Goal: Task Accomplishment & Management: Manage account settings

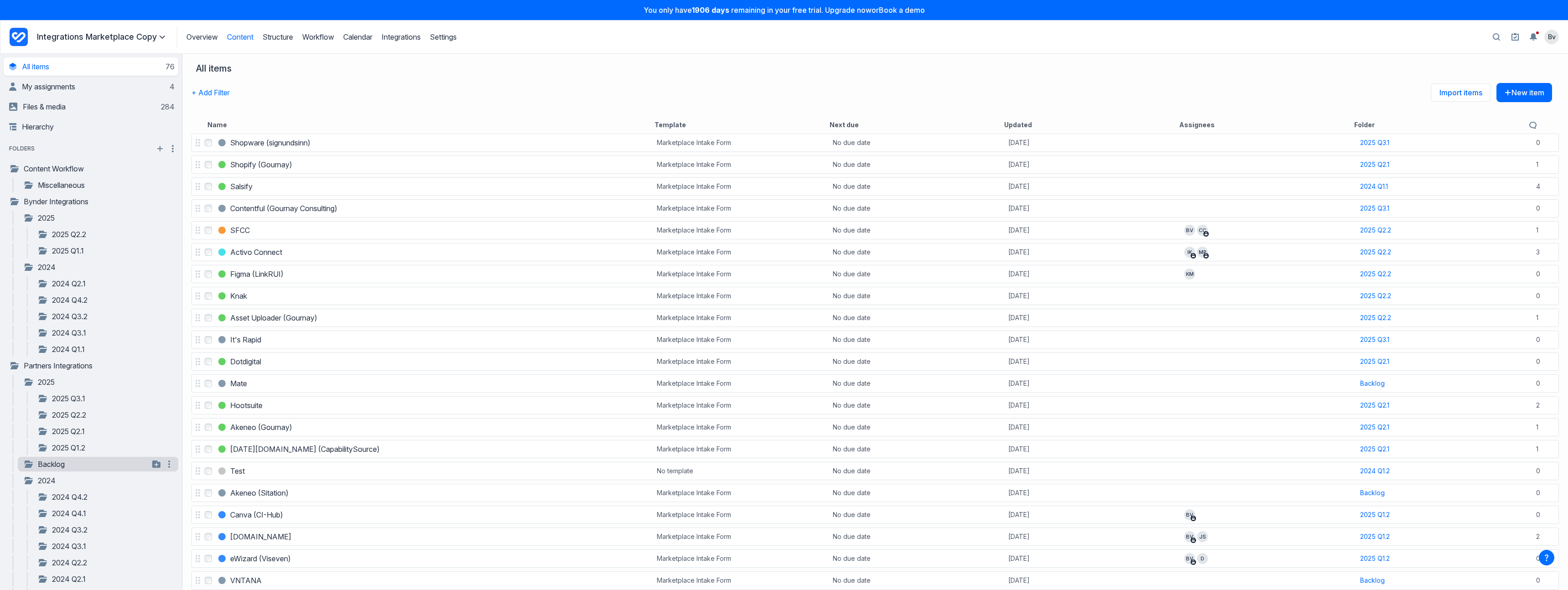
click at [69, 465] on link "Backlog" at bounding box center [86, 464] width 126 height 11
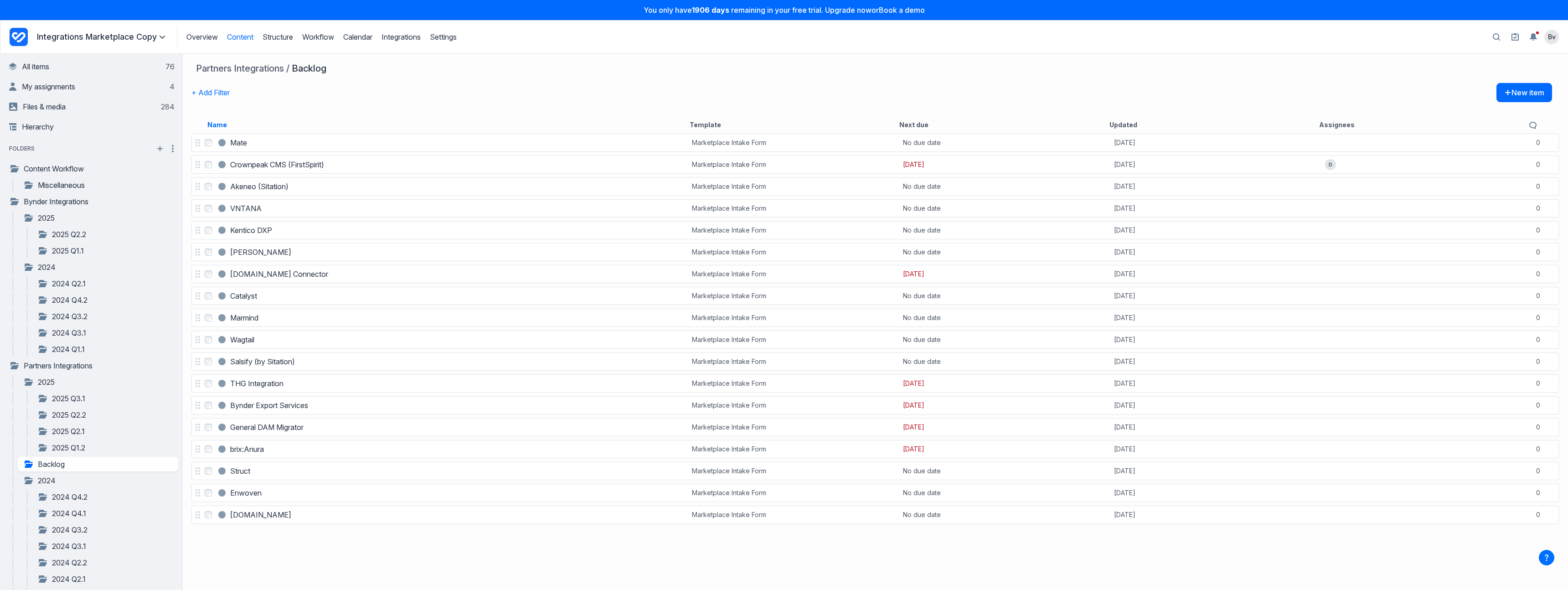
click at [219, 127] on button "Name" at bounding box center [217, 125] width 20 height 9
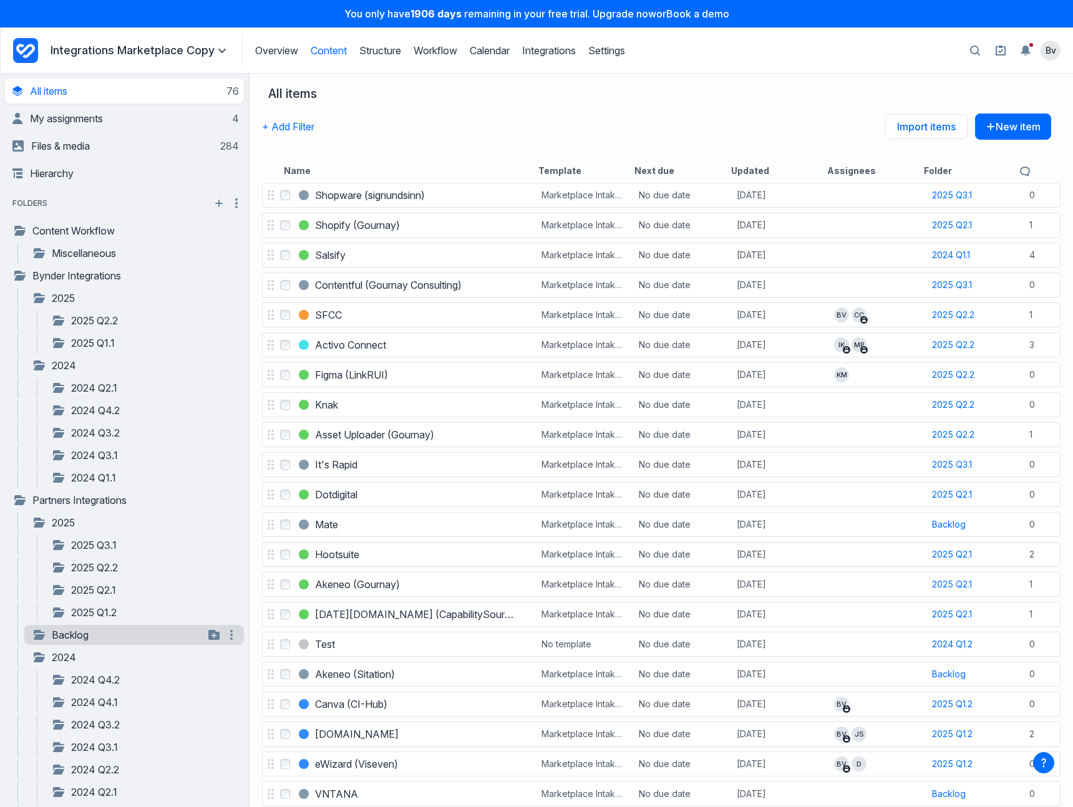
click at [61, 632] on link "Backlog" at bounding box center [118, 634] width 172 height 15
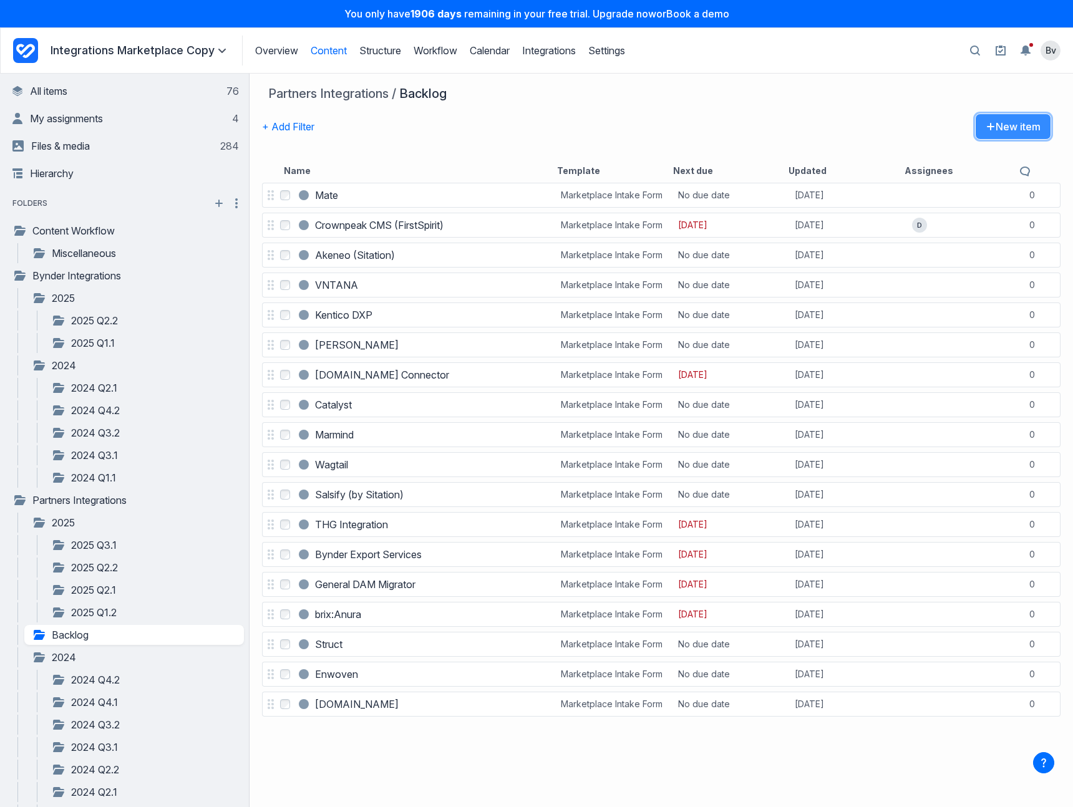
click at [1000, 132] on button "New item" at bounding box center [1013, 126] width 76 height 26
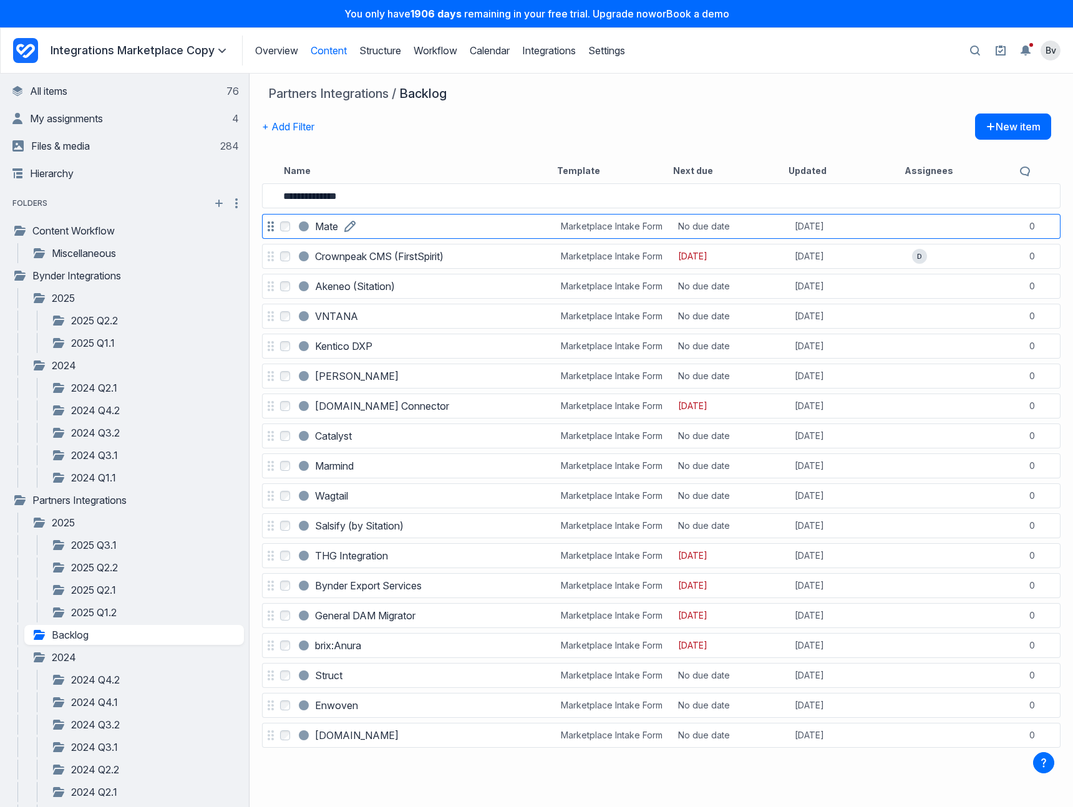
type input "**********"
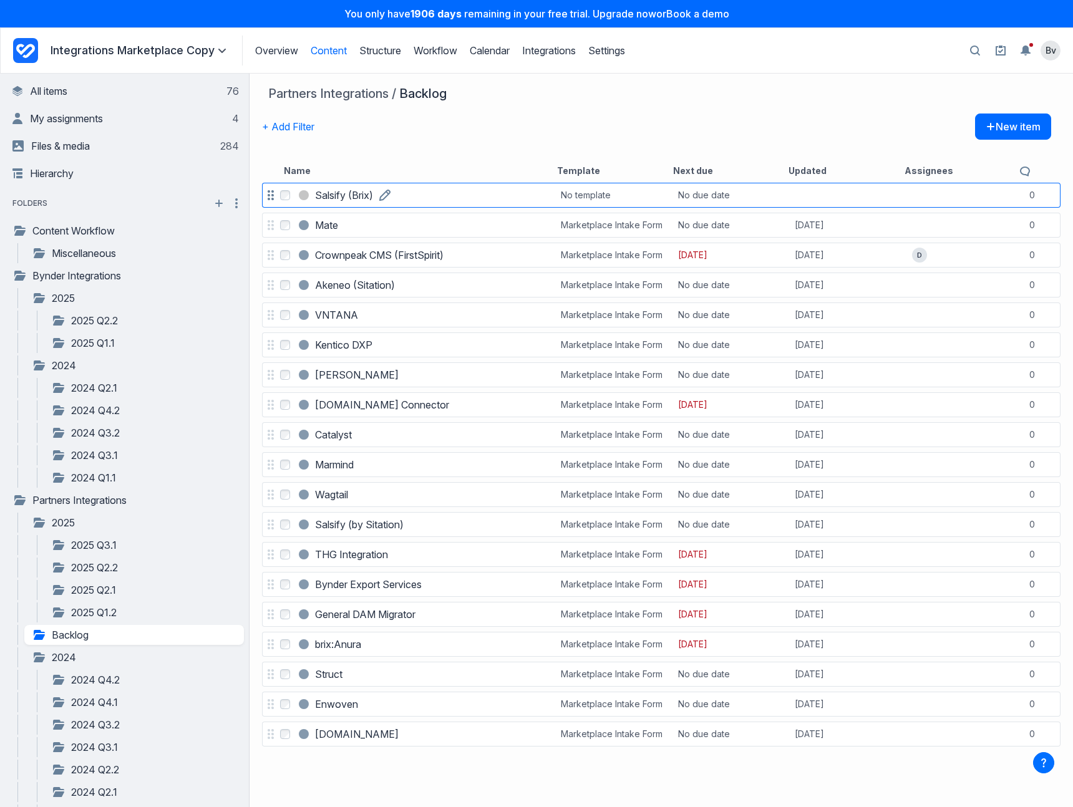
click at [373, 201] on link "Salsify (Brix)" at bounding box center [344, 195] width 58 height 15
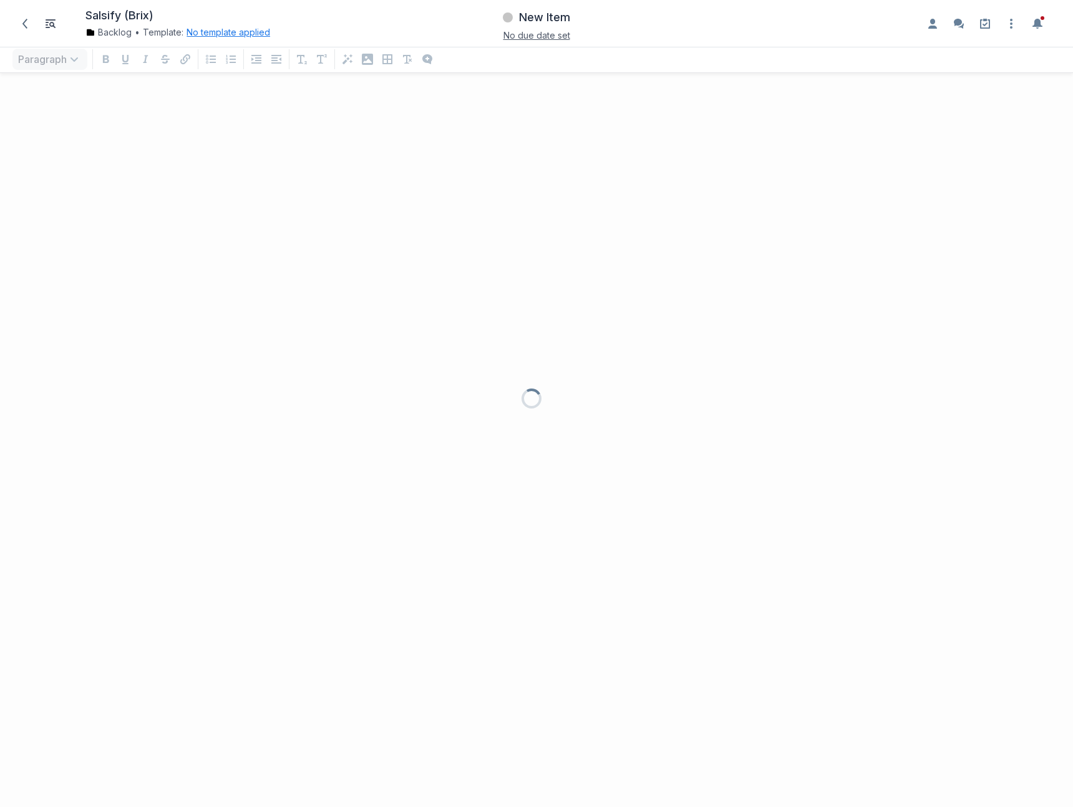
scroll to position [699, 1063]
click at [208, 34] on button "No template applied" at bounding box center [228, 32] width 84 height 12
click at [216, 84] on button "Choose template Down icon" at bounding box center [276, 86] width 167 height 27
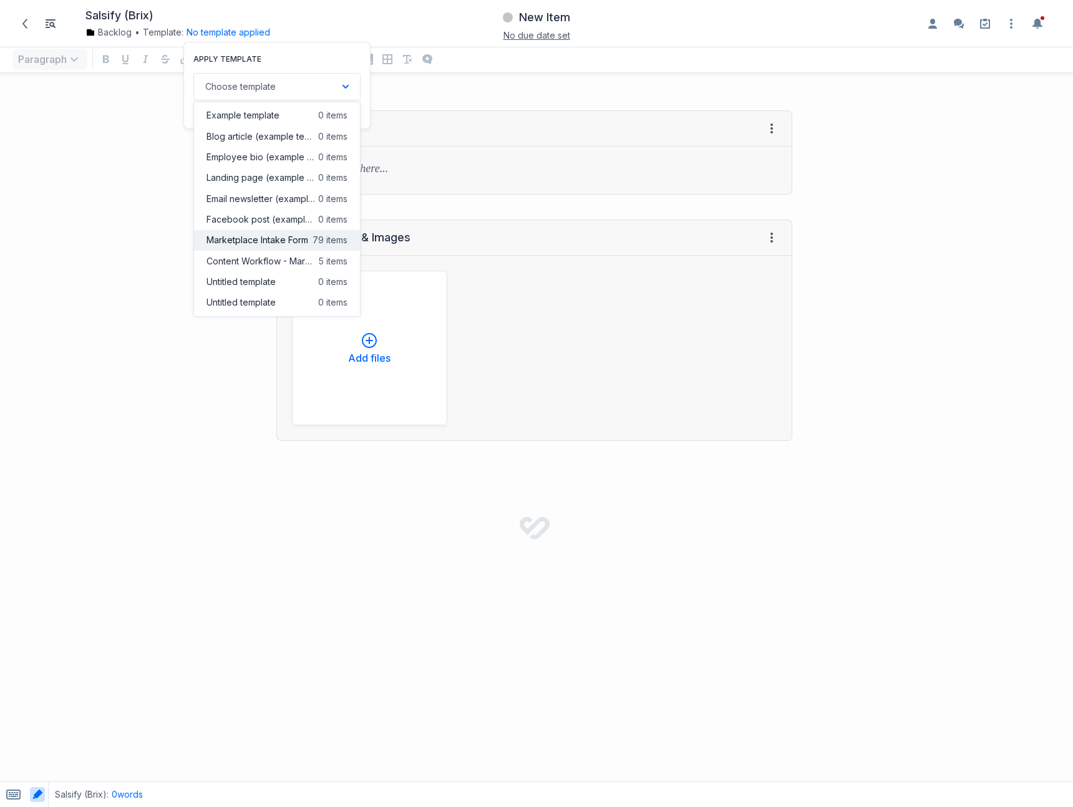
click at [233, 244] on span "Marketplace Intake Form" at bounding box center [257, 240] width 102 height 12
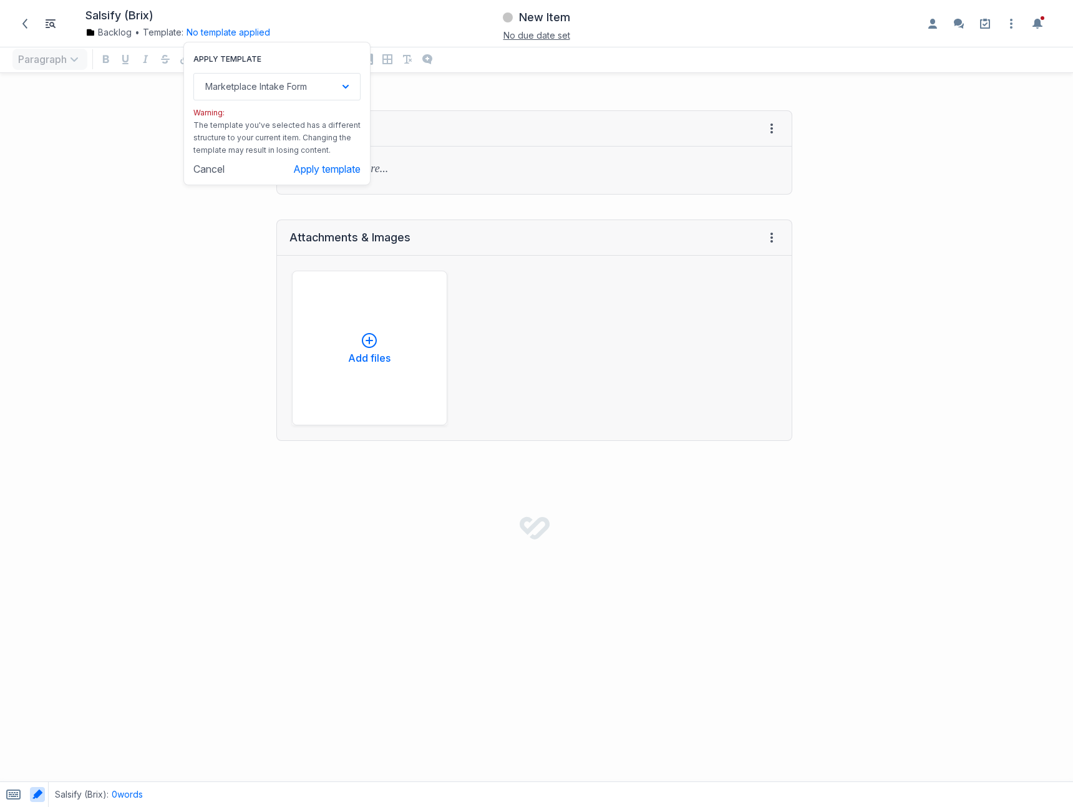
click at [304, 178] on div "Apply template Marketplace Intake Form Down icon Example template 0 items Blog …" at bounding box center [276, 113] width 187 height 143
click at [309, 170] on button "Apply template" at bounding box center [326, 169] width 67 height 12
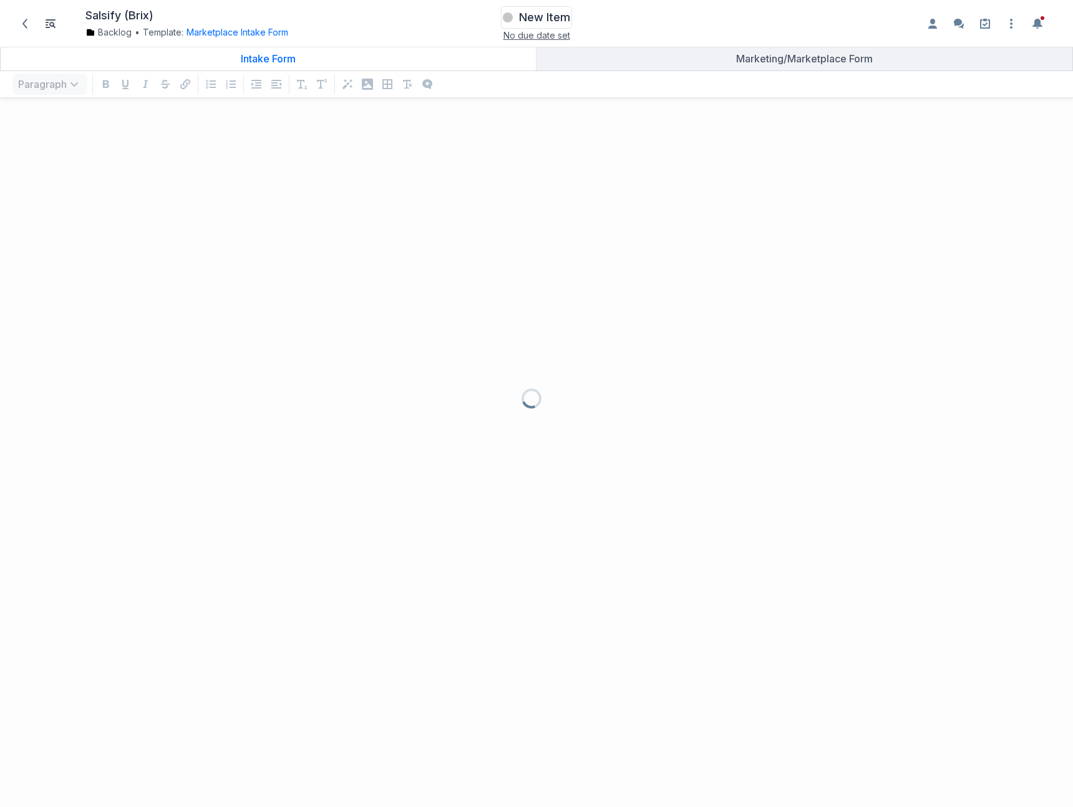
scroll to position [674, 1054]
click at [549, 16] on span "New Item" at bounding box center [544, 17] width 51 height 15
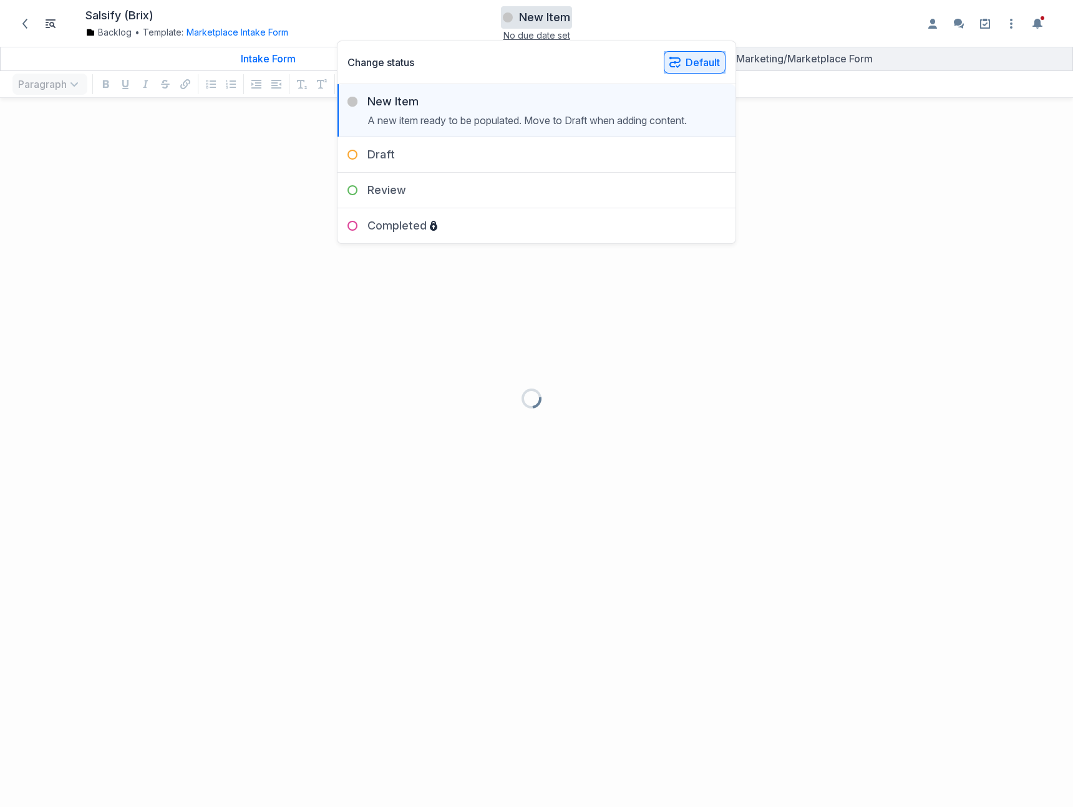
click at [677, 62] on icon "button" at bounding box center [674, 62] width 11 height 11
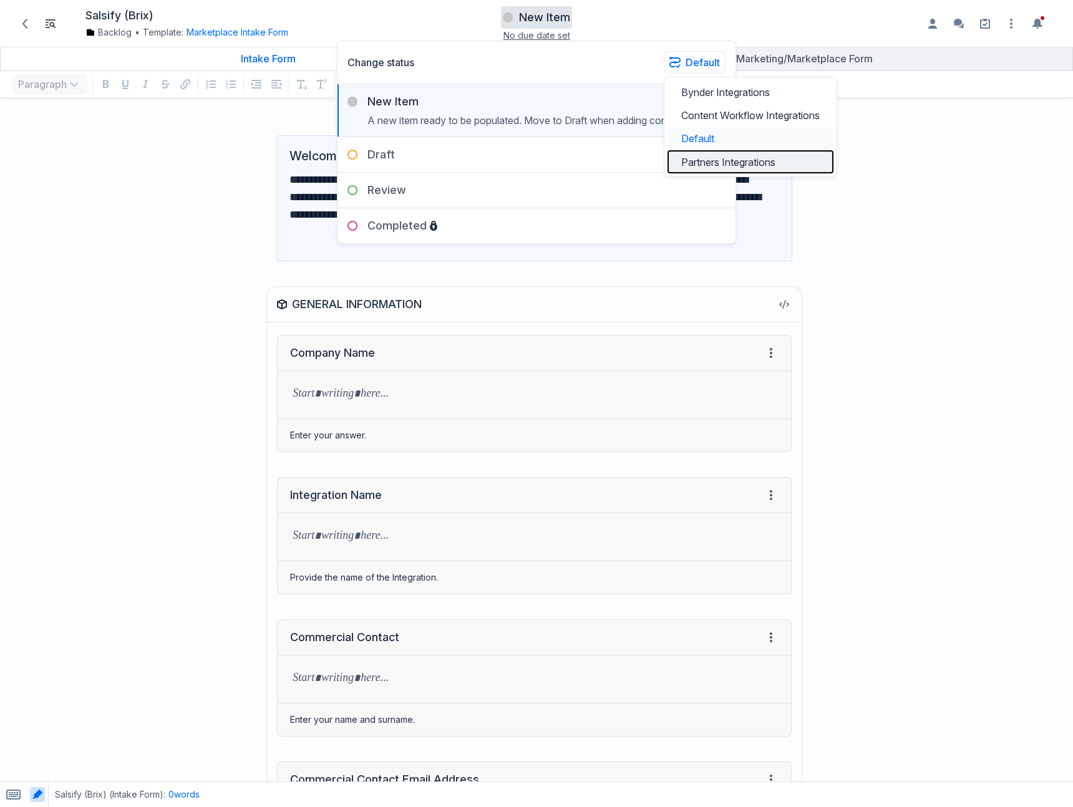
click at [697, 160] on button "Partners Integrations" at bounding box center [750, 161] width 166 height 23
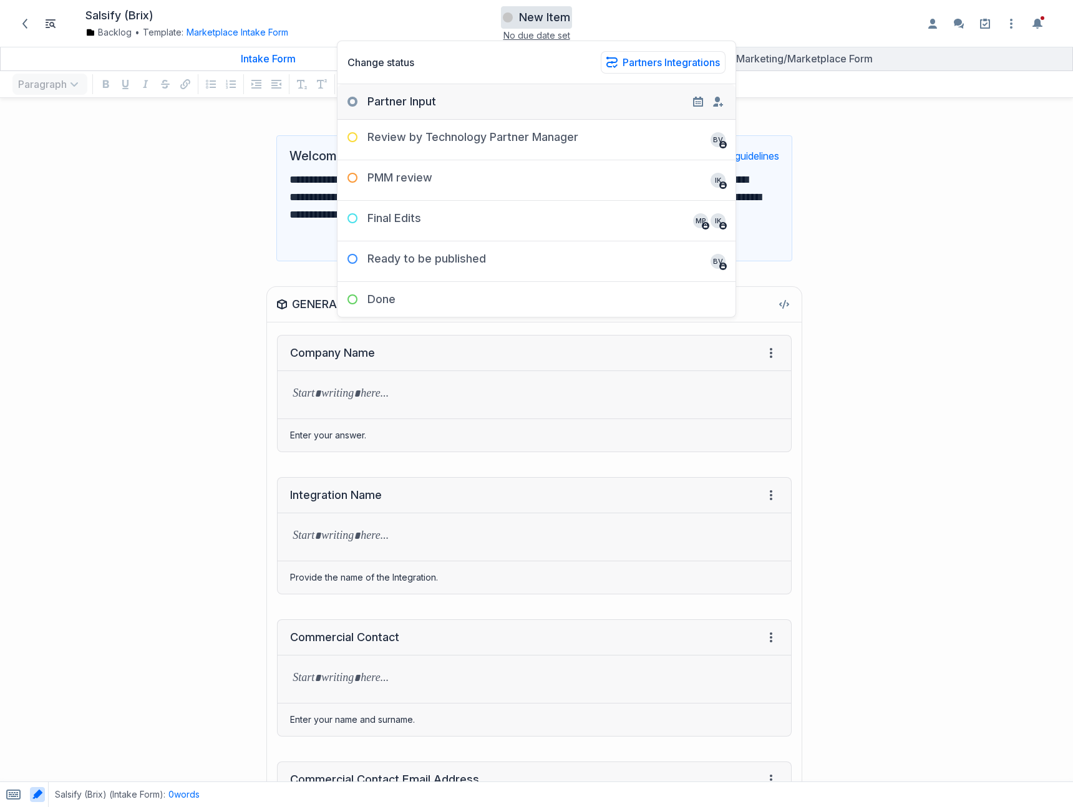
click at [511, 105] on div "Partner Input" at bounding box center [536, 96] width 398 height 25
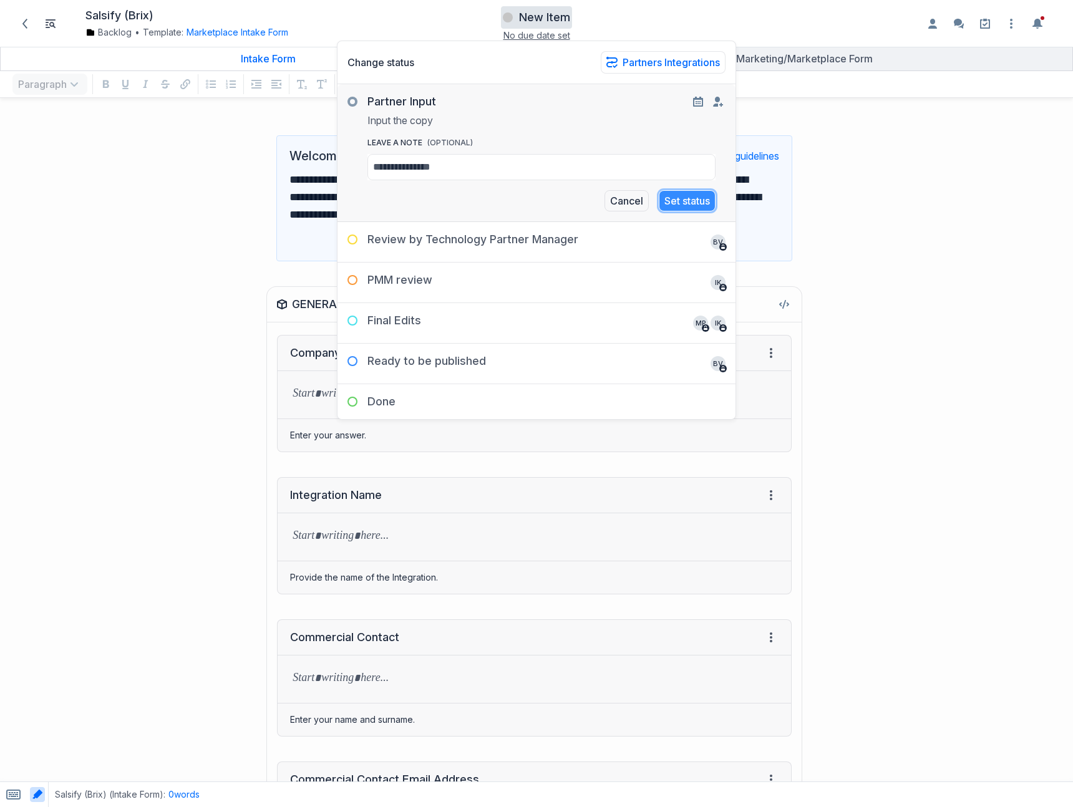
click at [684, 202] on button "Set status" at bounding box center [687, 200] width 57 height 21
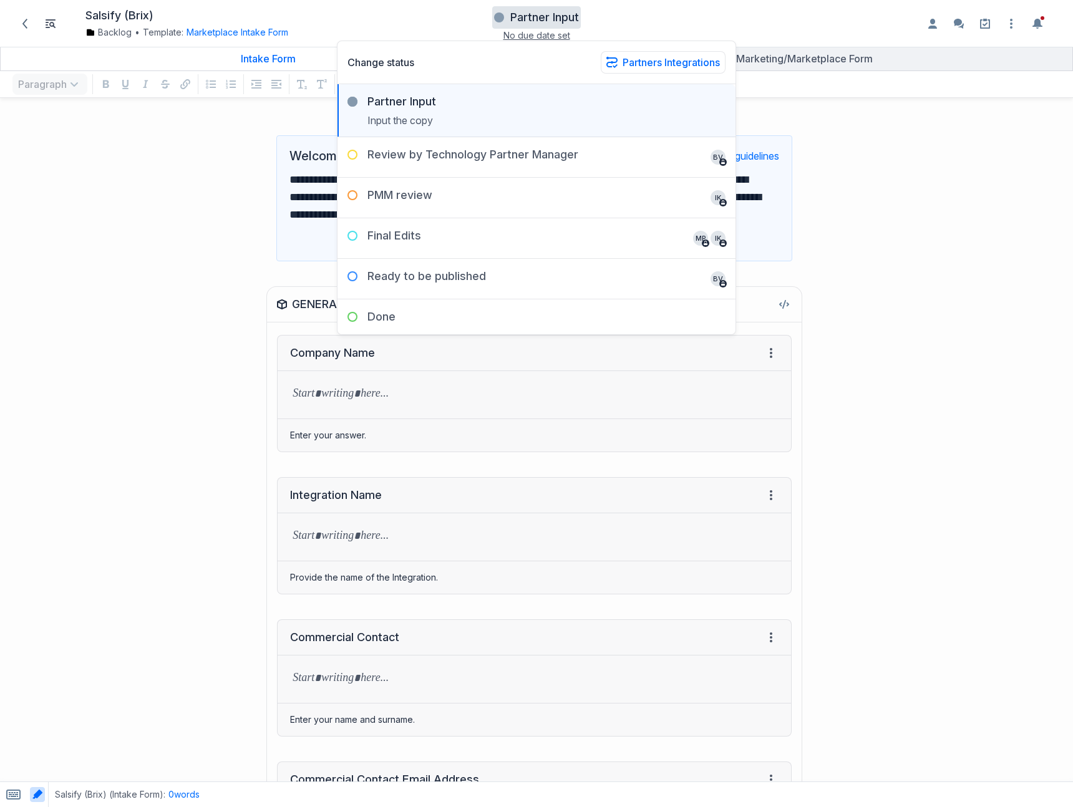
click at [169, 240] on div "**********" at bounding box center [402, 198] width 792 height 151
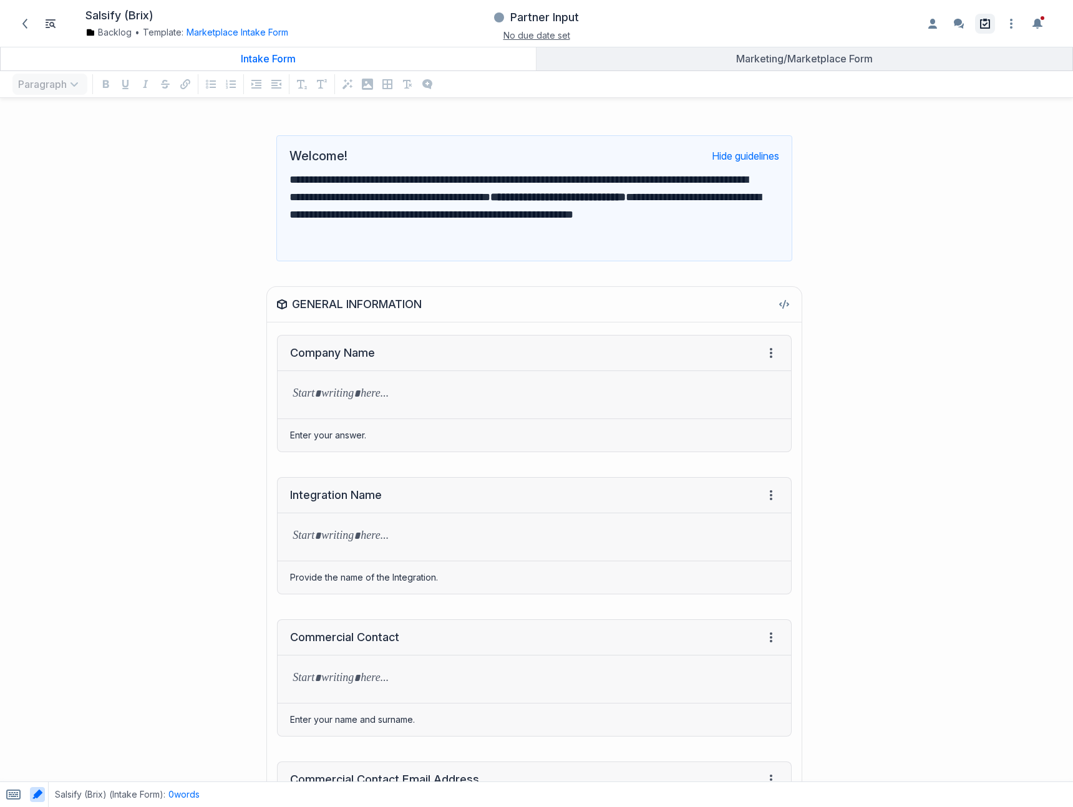
click at [980, 19] on icon at bounding box center [985, 24] width 10 height 10
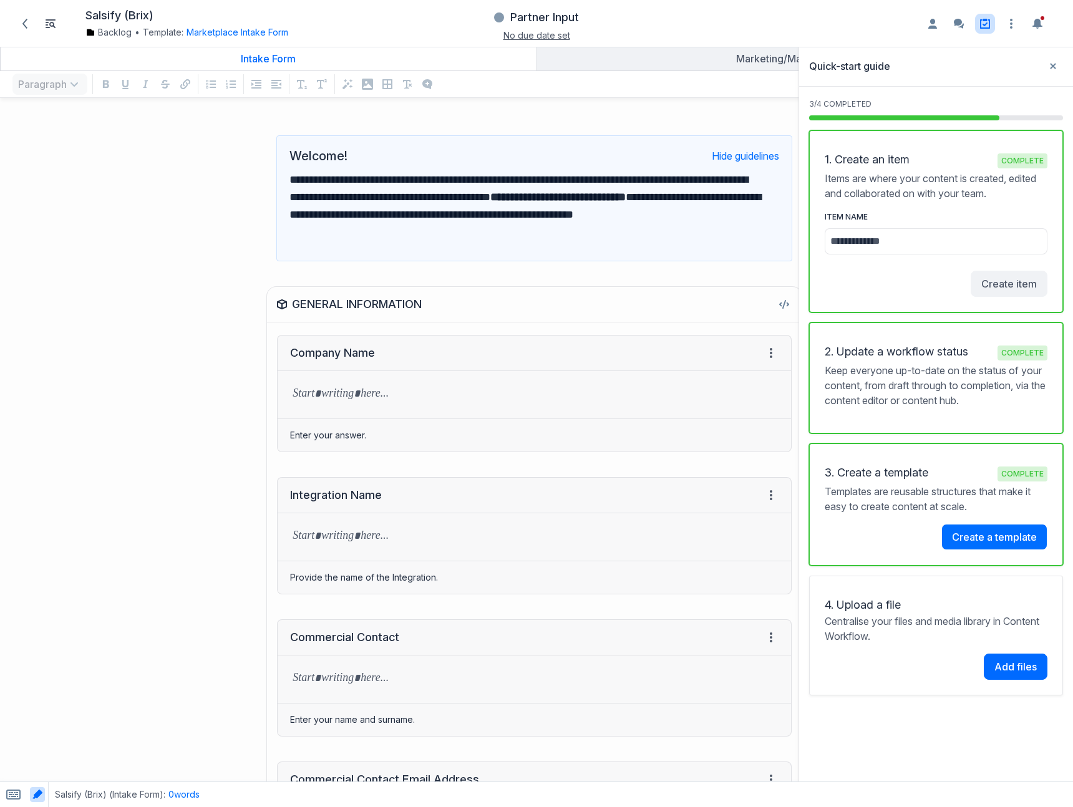
click at [833, 10] on div "Open item settings Share... Revision history Comment history View HTML Download…" at bounding box center [888, 23] width 352 height 34
click at [1008, 22] on icon "Open item settings" at bounding box center [1010, 23] width 15 height 15
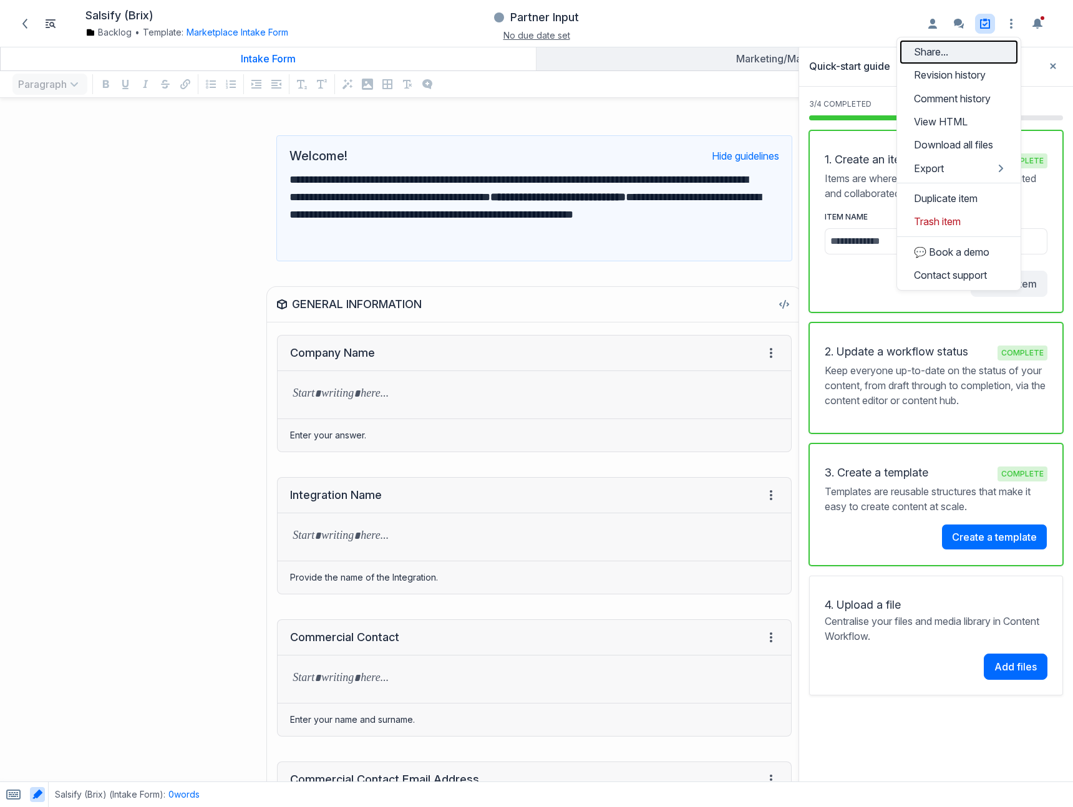
click at [958, 54] on button "Share..." at bounding box center [958, 52] width 117 height 23
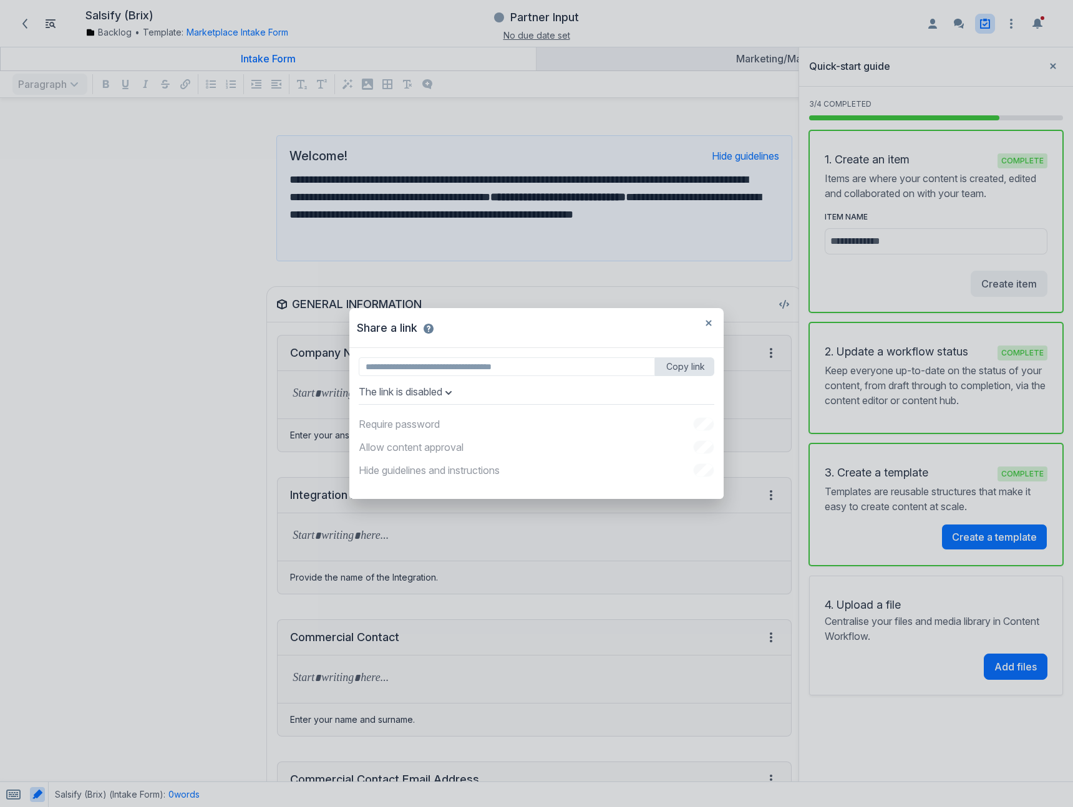
type input "**********"
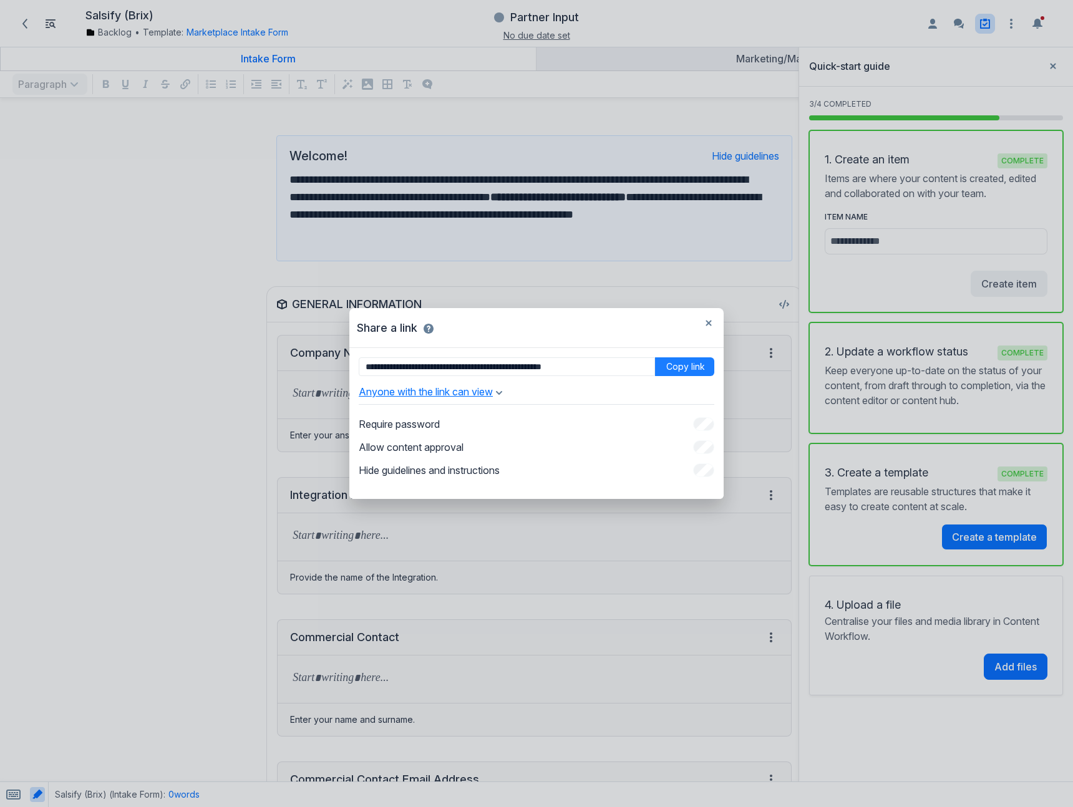
click at [480, 390] on button "Anyone with the link can view" at bounding box center [430, 391] width 143 height 12
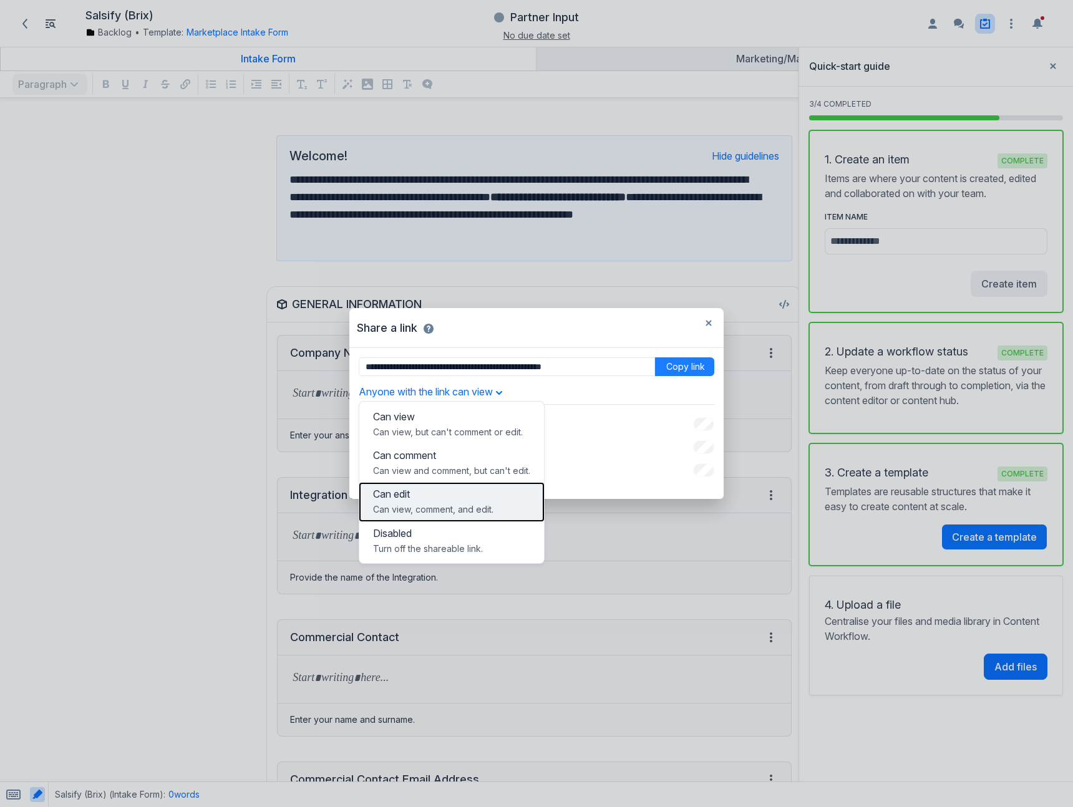
click at [471, 499] on p "Can edit" at bounding box center [451, 494] width 157 height 12
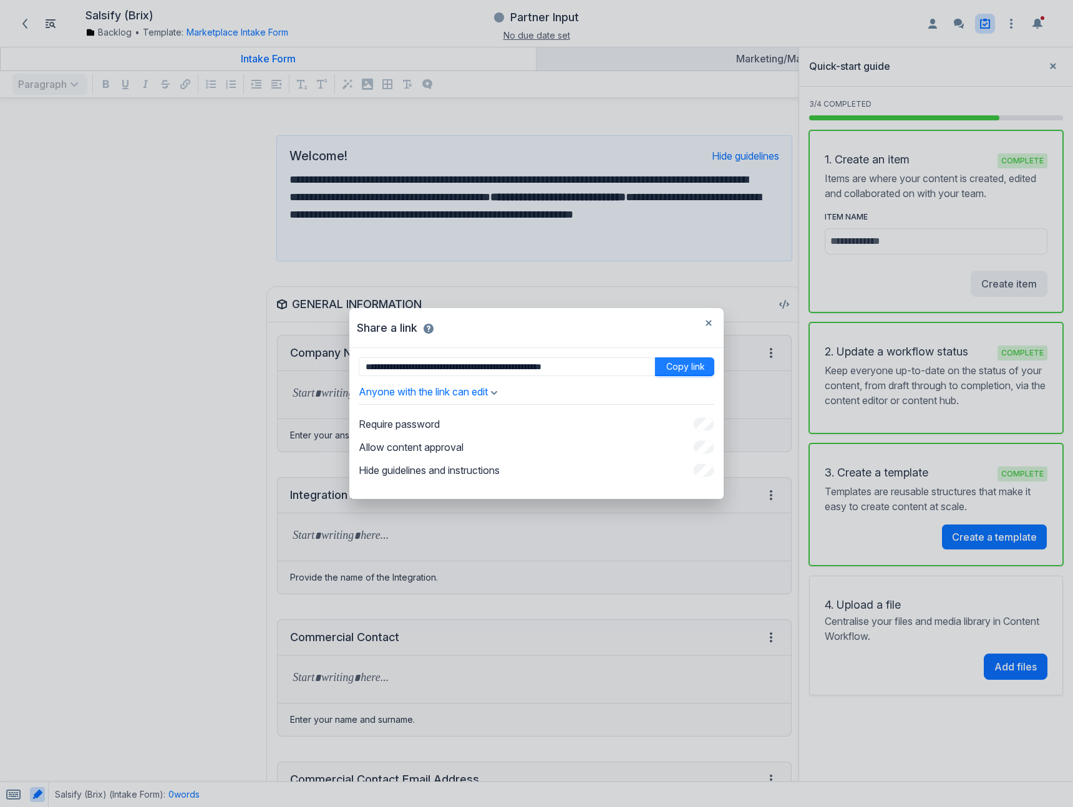
click at [684, 365] on button "Copy link" at bounding box center [684, 366] width 59 height 19
click at [712, 322] on button "button" at bounding box center [708, 323] width 20 height 20
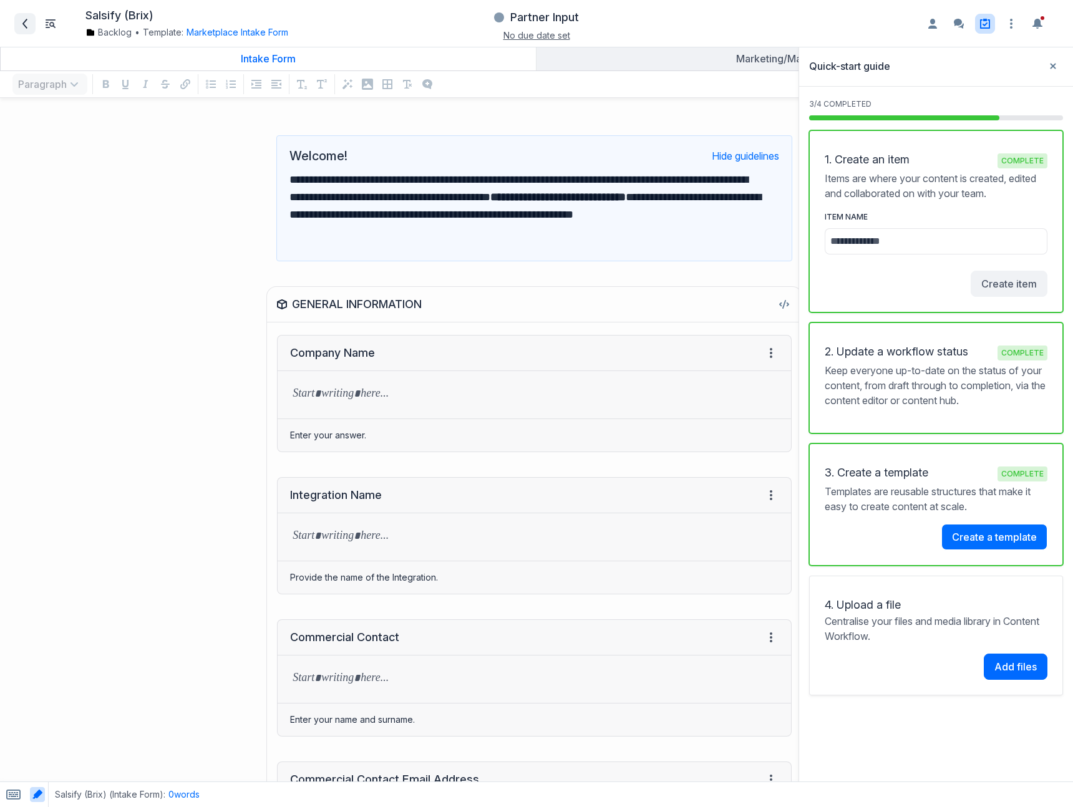
click at [20, 22] on icon at bounding box center [25, 24] width 10 height 10
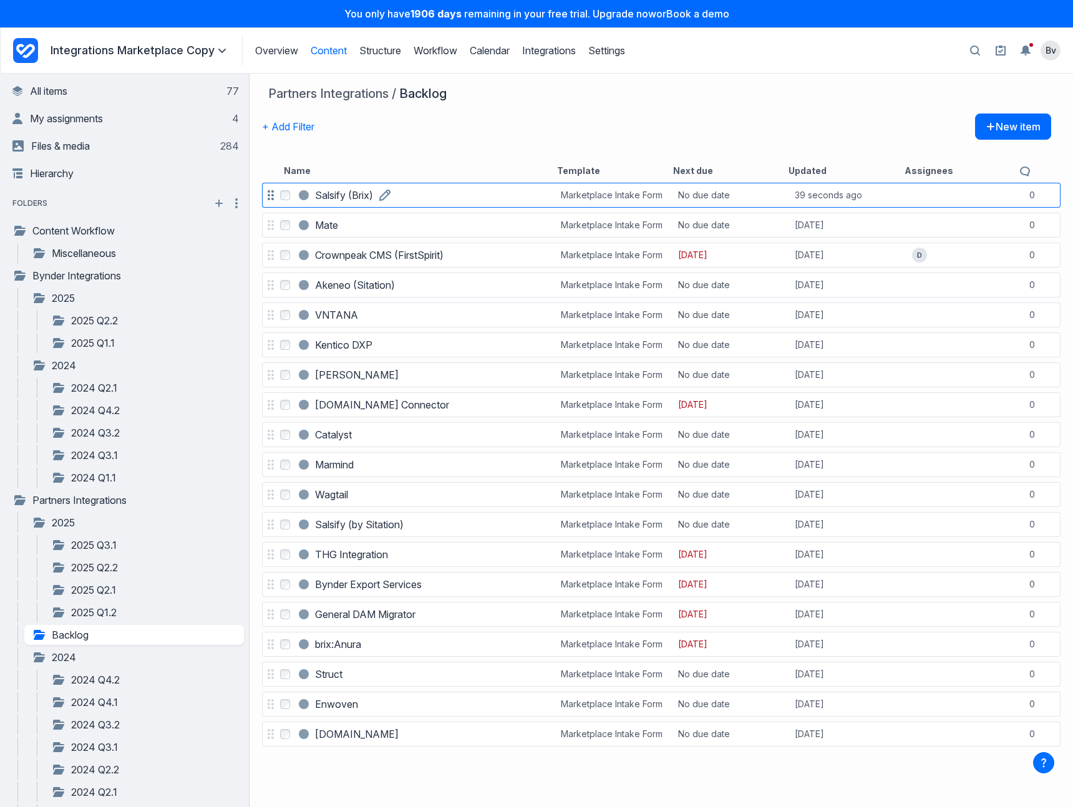
click at [373, 197] on link "Salsify (Brix)" at bounding box center [344, 195] width 58 height 15
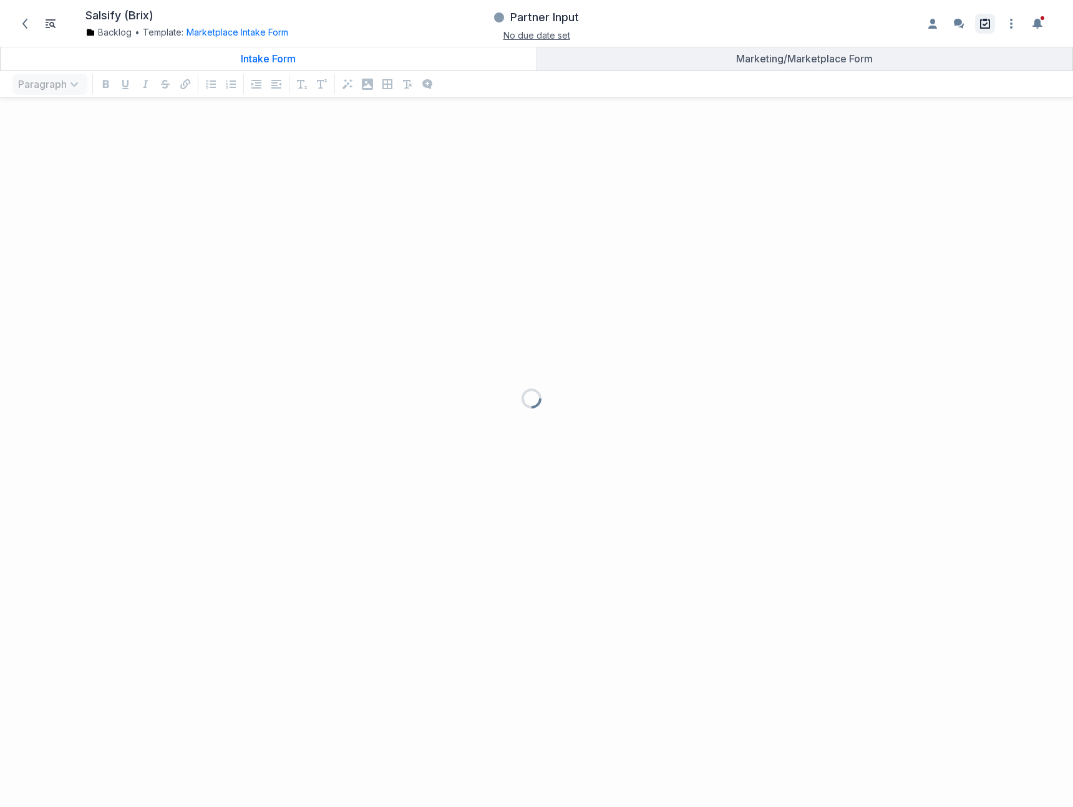
scroll to position [674, 1054]
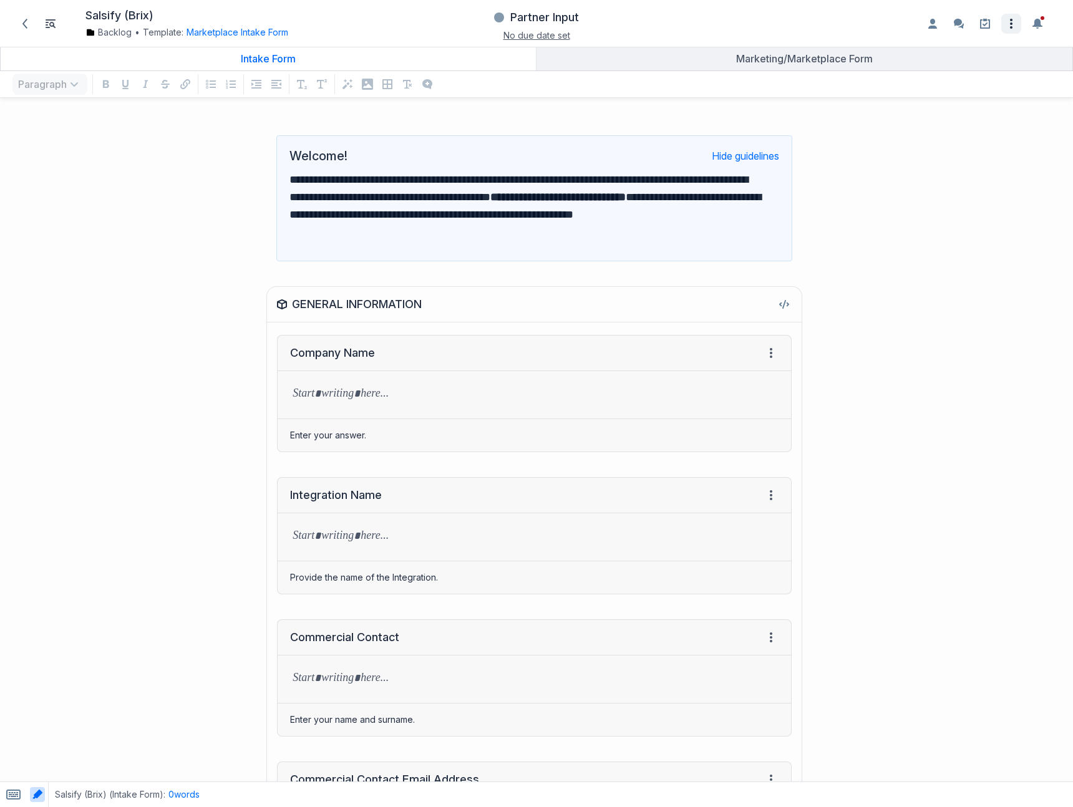
click at [1012, 23] on icon "Open item settings" at bounding box center [1010, 23] width 15 height 15
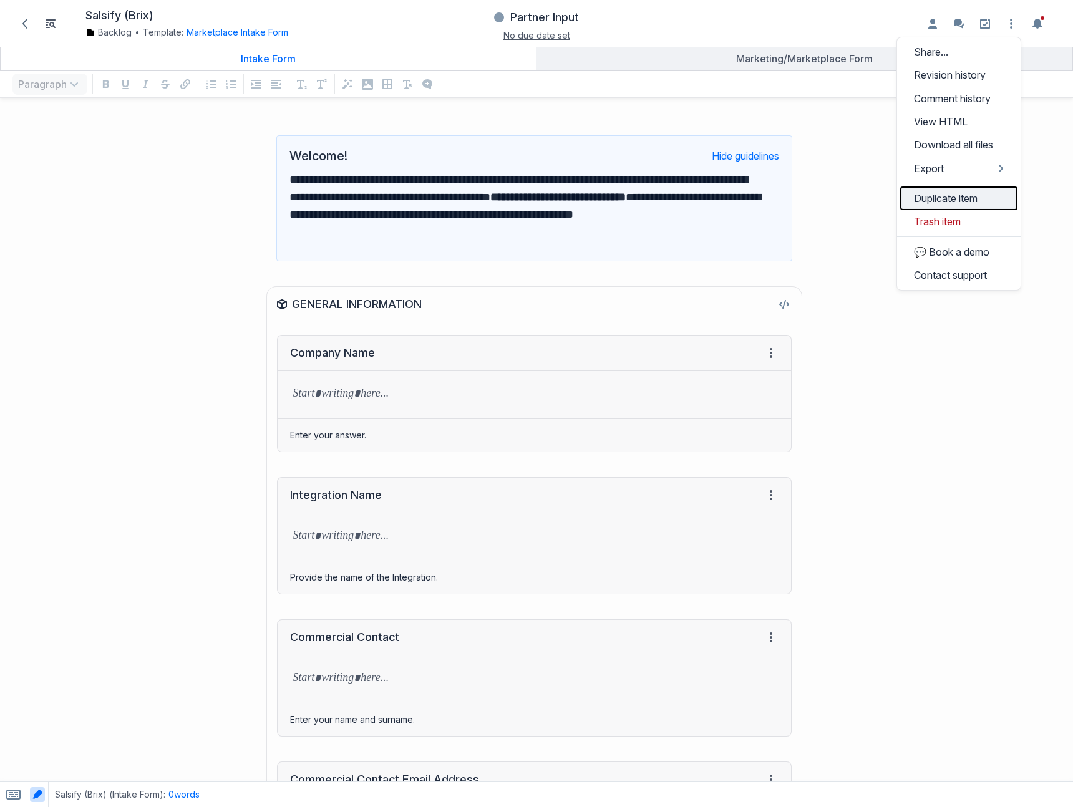
click at [962, 204] on button "Duplicate item" at bounding box center [958, 197] width 117 height 23
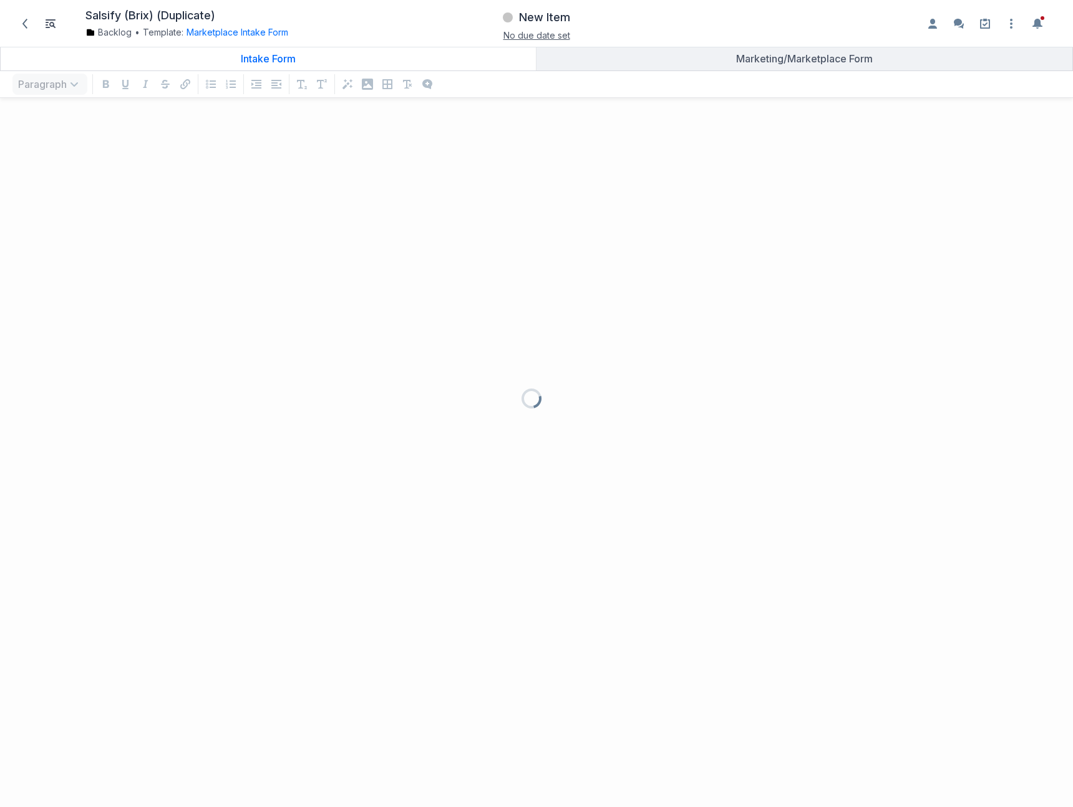
scroll to position [674, 1054]
click at [182, 15] on h1 "Salsify (Brix) (Duplicate)" at bounding box center [150, 16] width 130 height 14
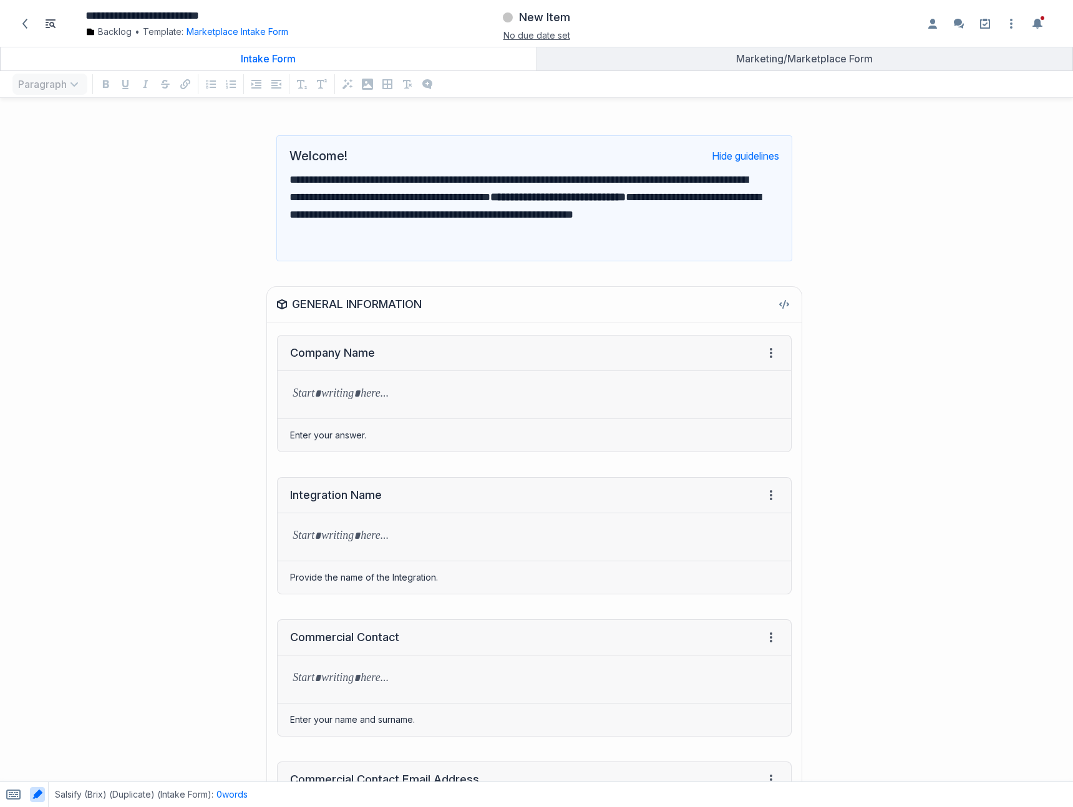
click at [111, 16] on input "**********" at bounding box center [219, 16] width 268 height 14
type input "**********"
click at [554, 21] on span "New Item" at bounding box center [544, 17] width 51 height 15
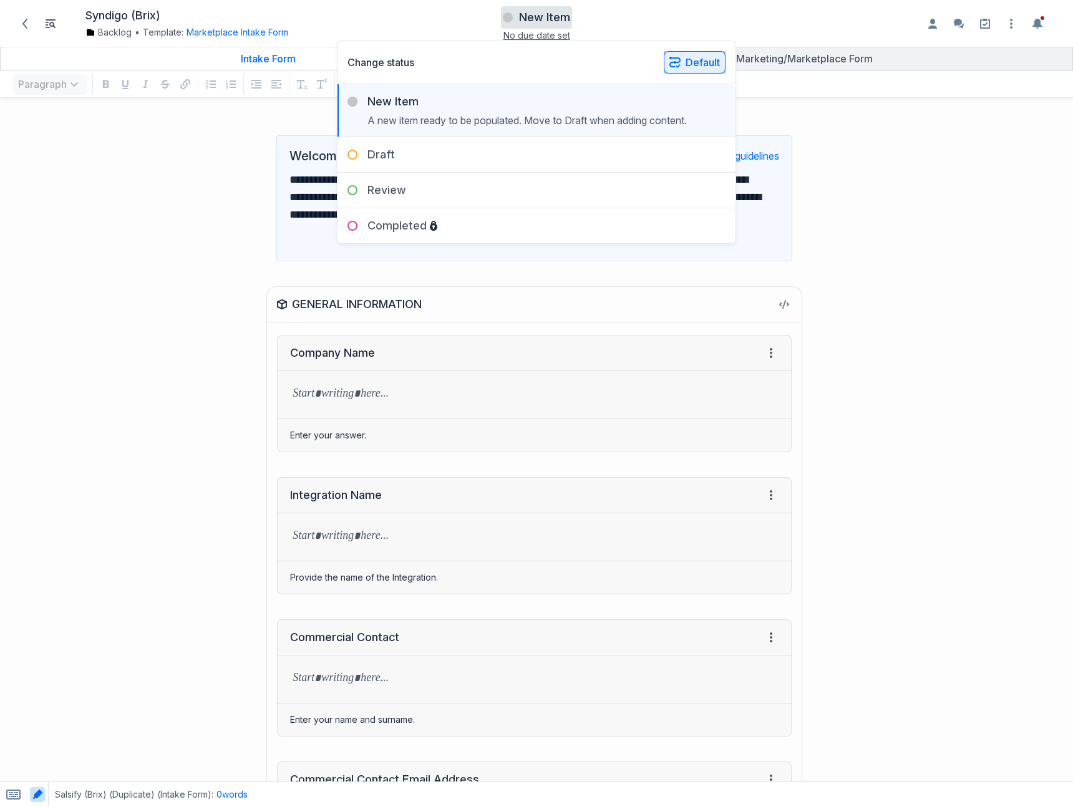
click at [678, 60] on icon "button" at bounding box center [674, 62] width 11 height 11
click at [707, 163] on button "Partners Integrations" at bounding box center [750, 161] width 166 height 23
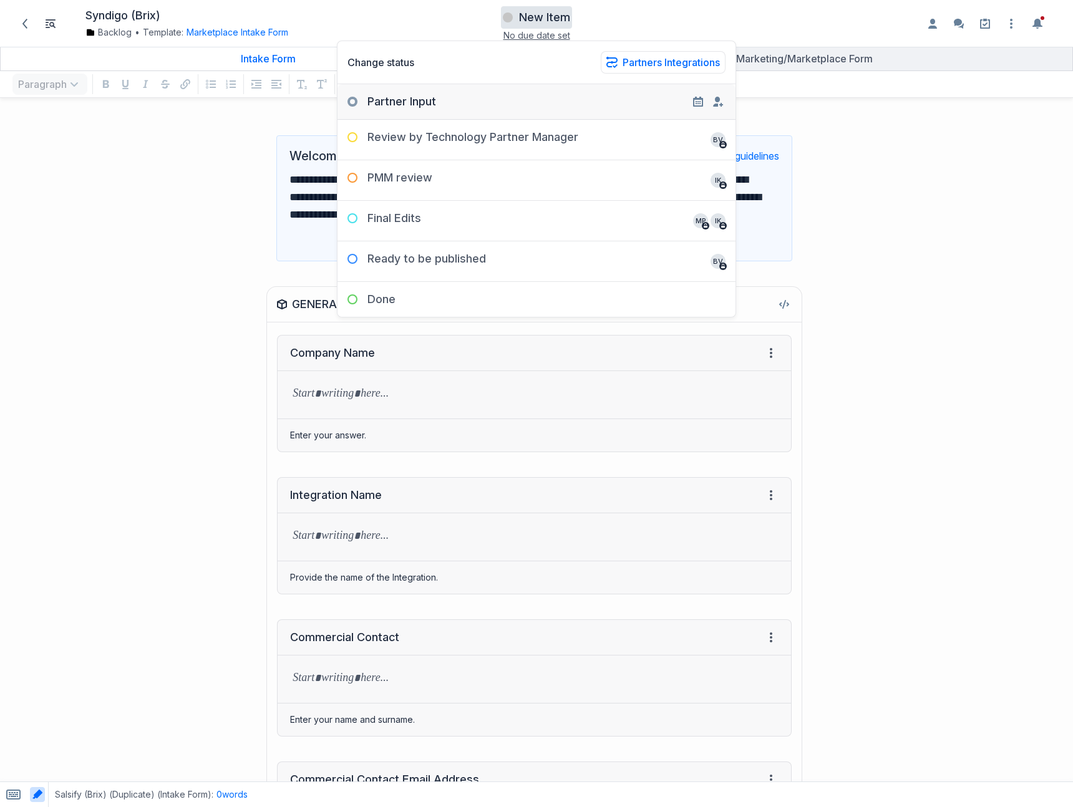
click at [607, 94] on div "Partner Input" at bounding box center [536, 96] width 398 height 25
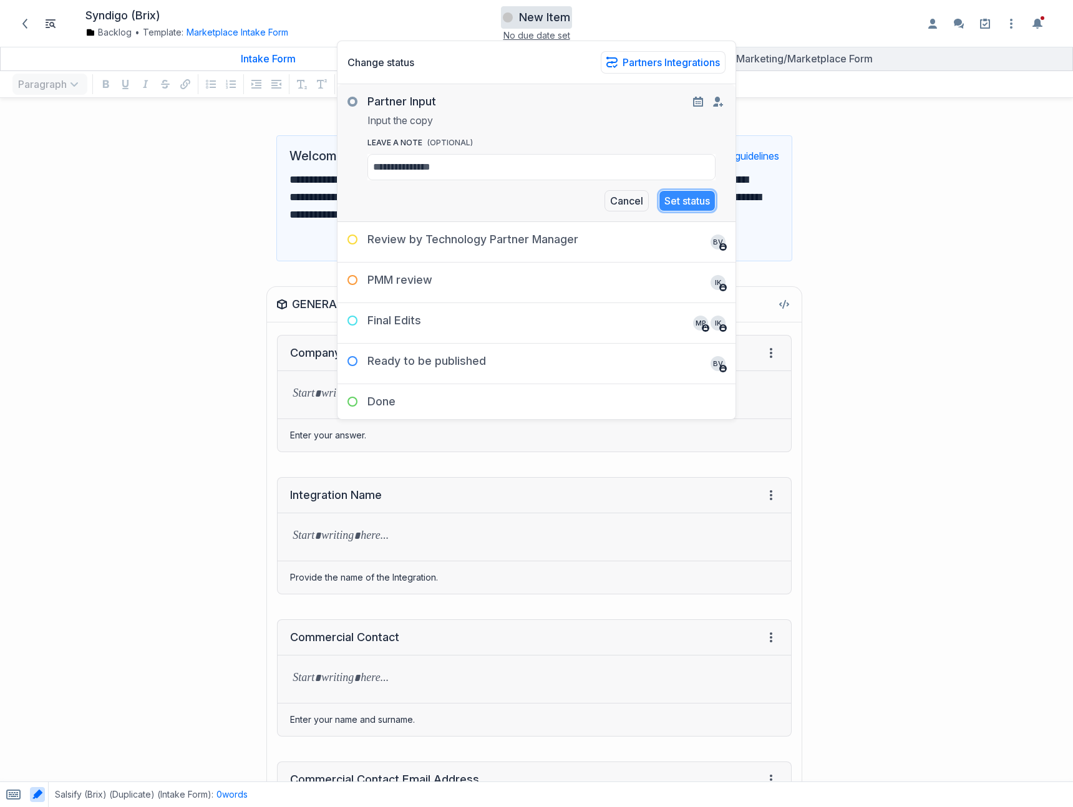
click at [697, 203] on button "Set status" at bounding box center [687, 200] width 57 height 21
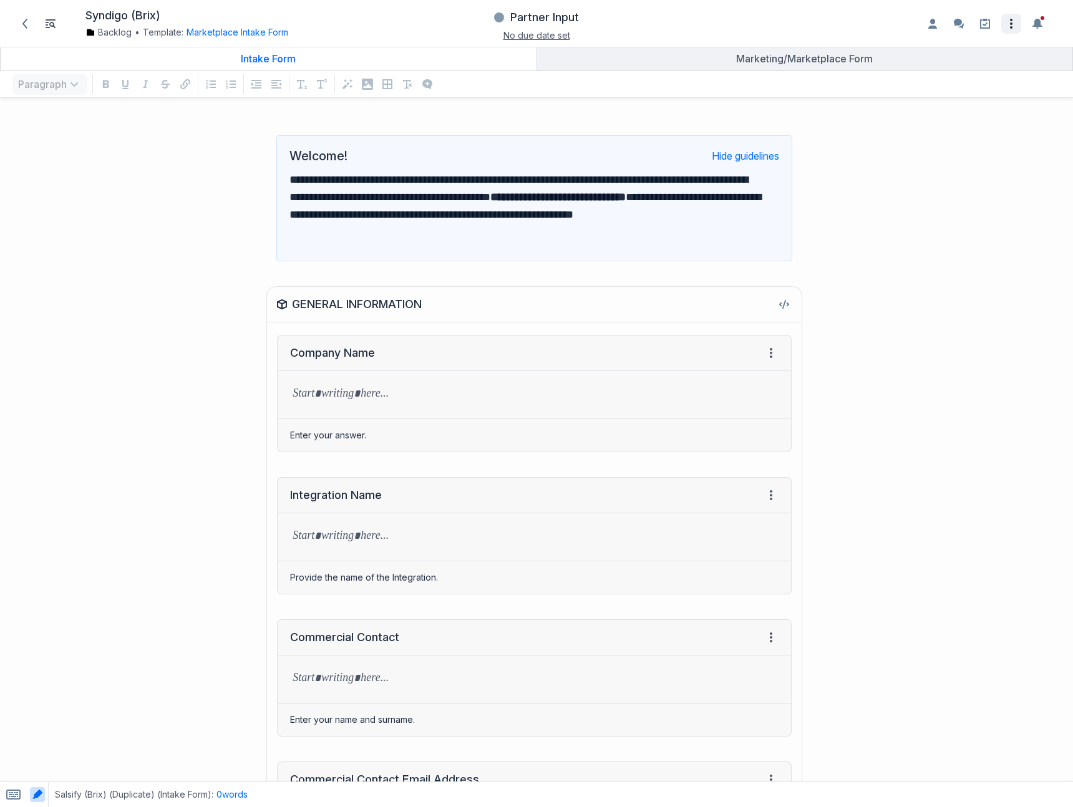
click at [1013, 22] on icon "Open item settings" at bounding box center [1010, 23] width 15 height 15
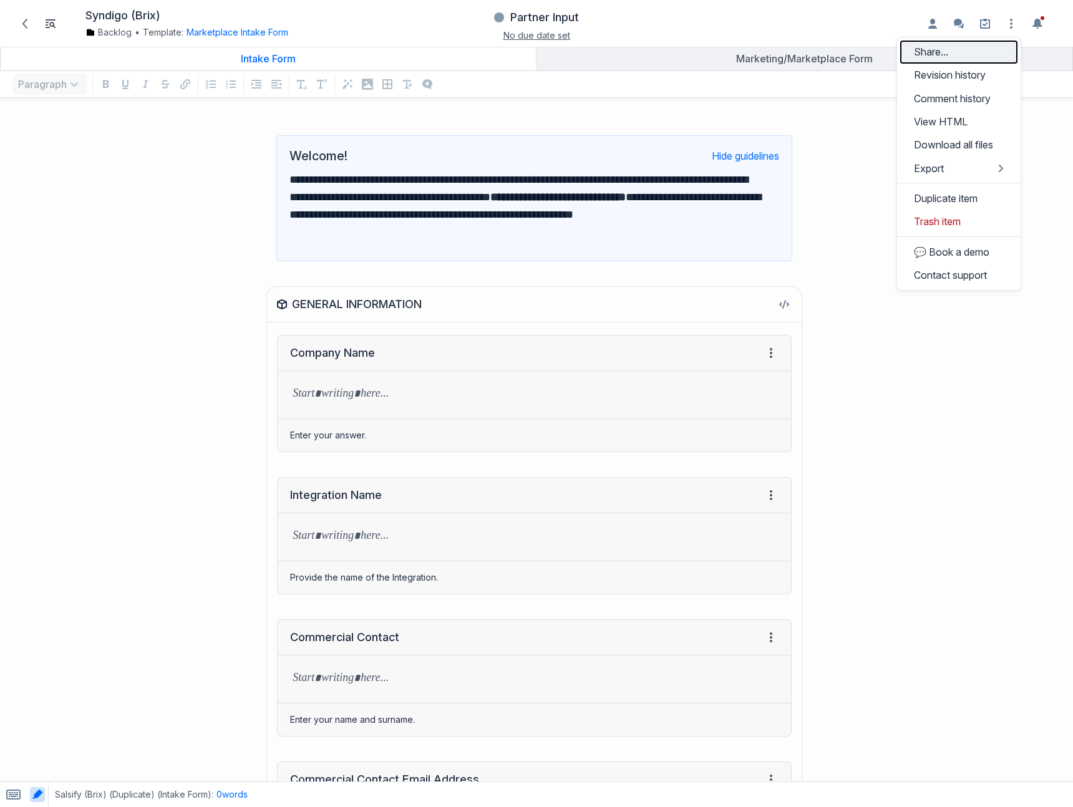
click at [938, 55] on button "Share..." at bounding box center [958, 52] width 117 height 23
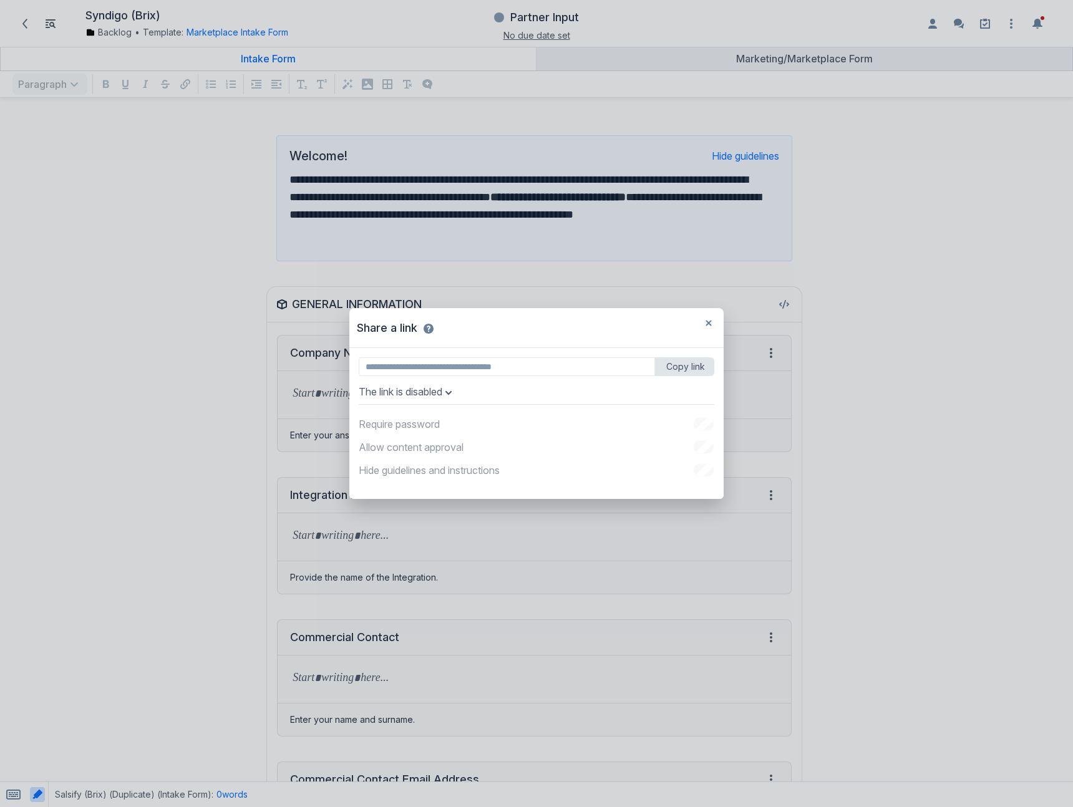
type input "**********"
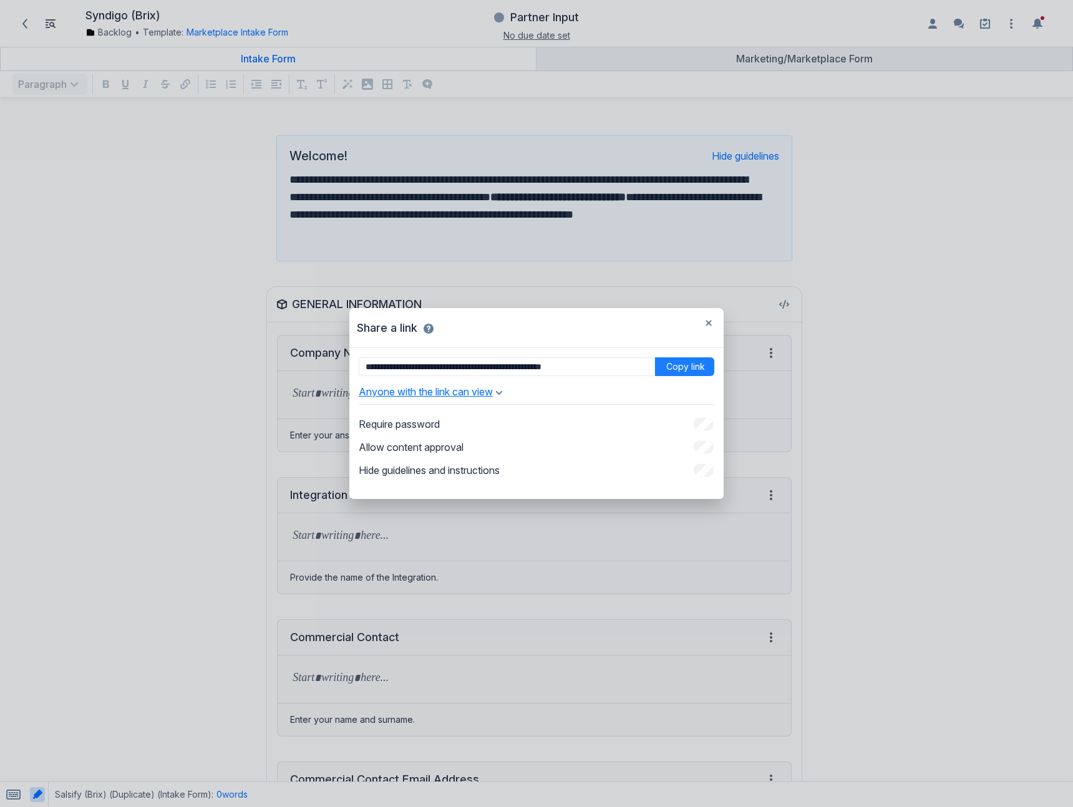
click at [484, 391] on button "Anyone with the link can view" at bounding box center [430, 391] width 143 height 12
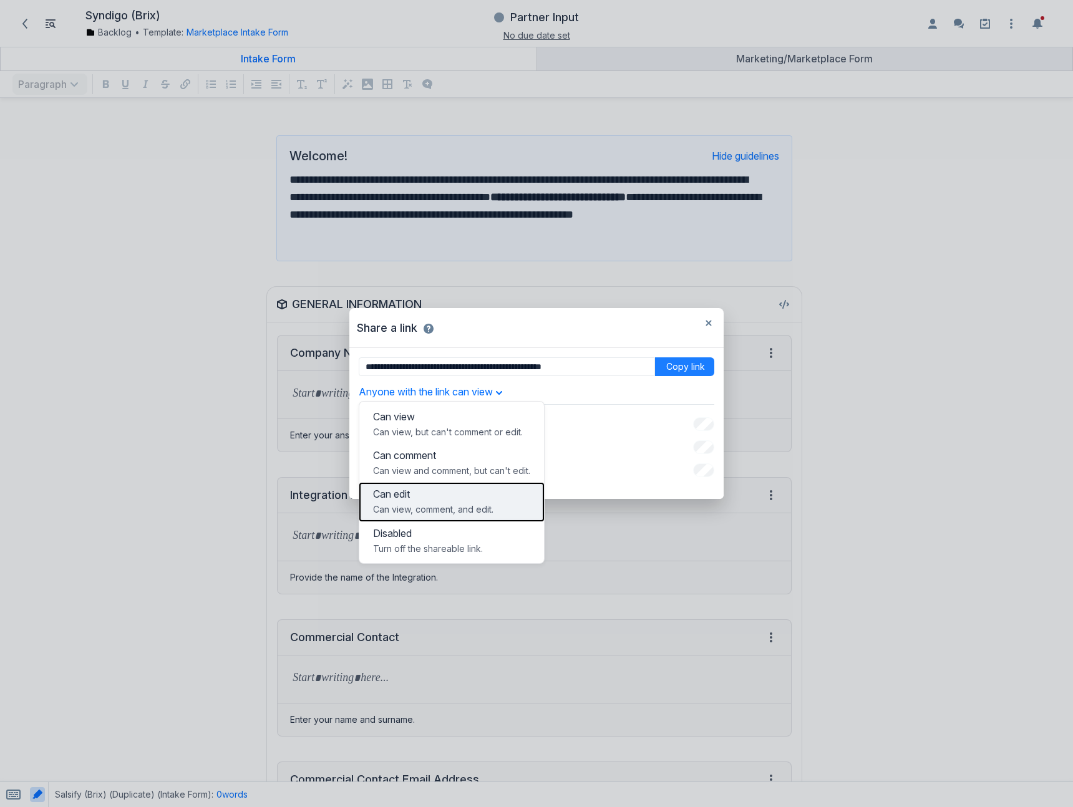
click at [498, 497] on p "Can edit" at bounding box center [451, 494] width 157 height 12
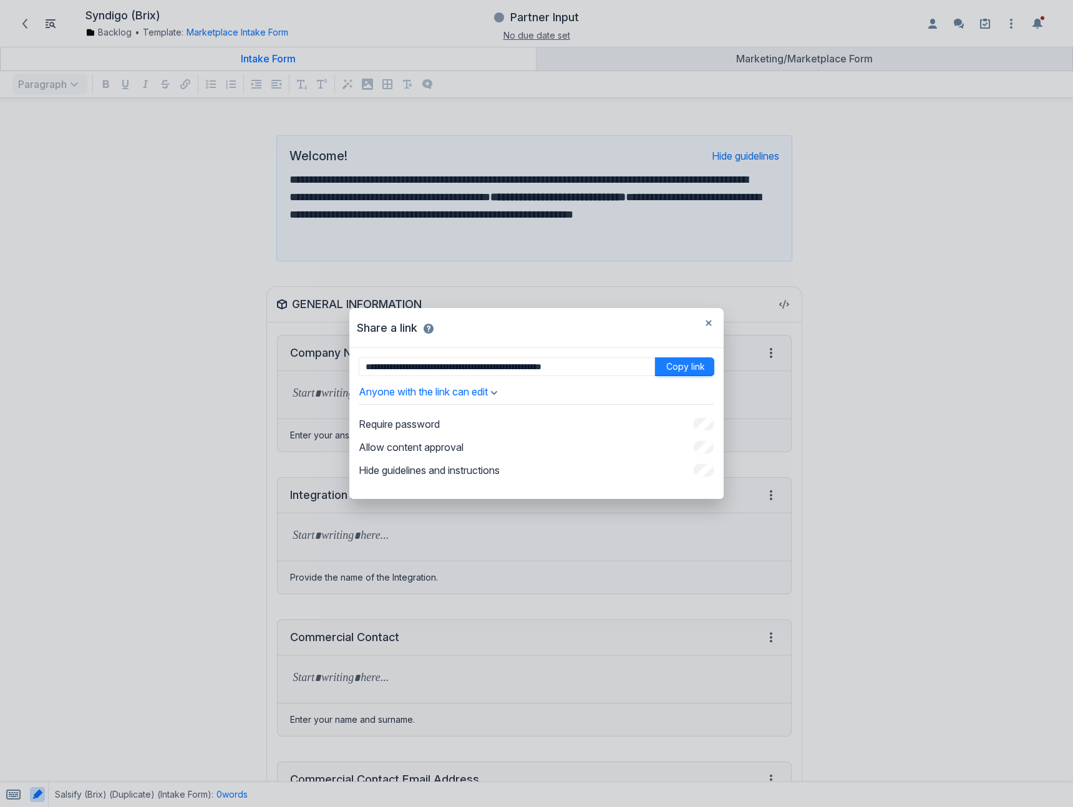
click at [688, 370] on button "Copy link" at bounding box center [684, 366] width 59 height 19
click at [711, 321] on icon "button" at bounding box center [708, 323] width 6 height 6
